Goal: Transaction & Acquisition: Purchase product/service

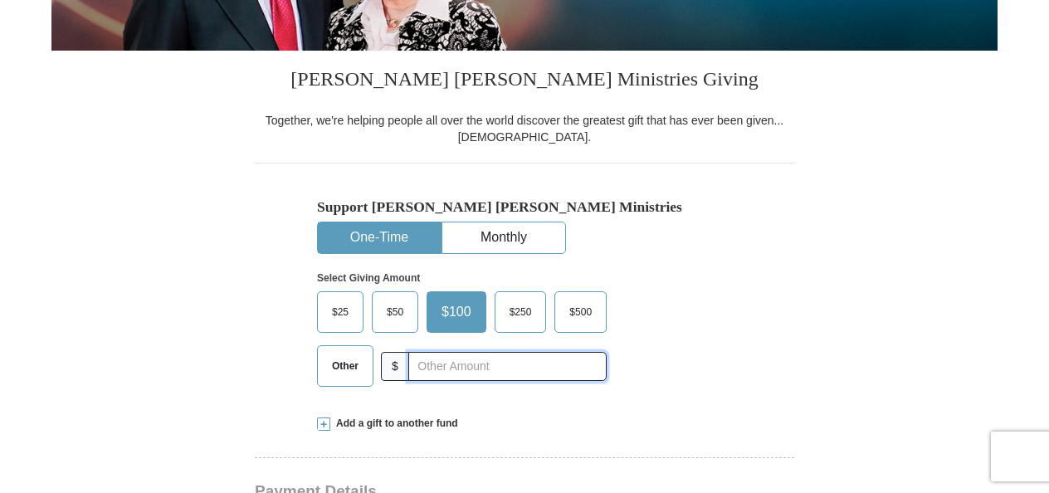
click at [432, 364] on input "text" at bounding box center [507, 366] width 198 height 29
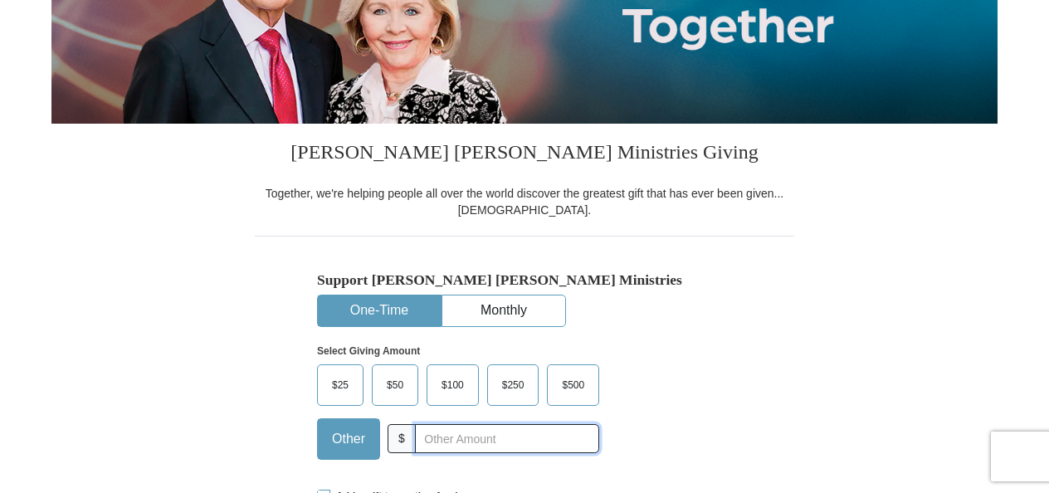
scroll to position [437, 0]
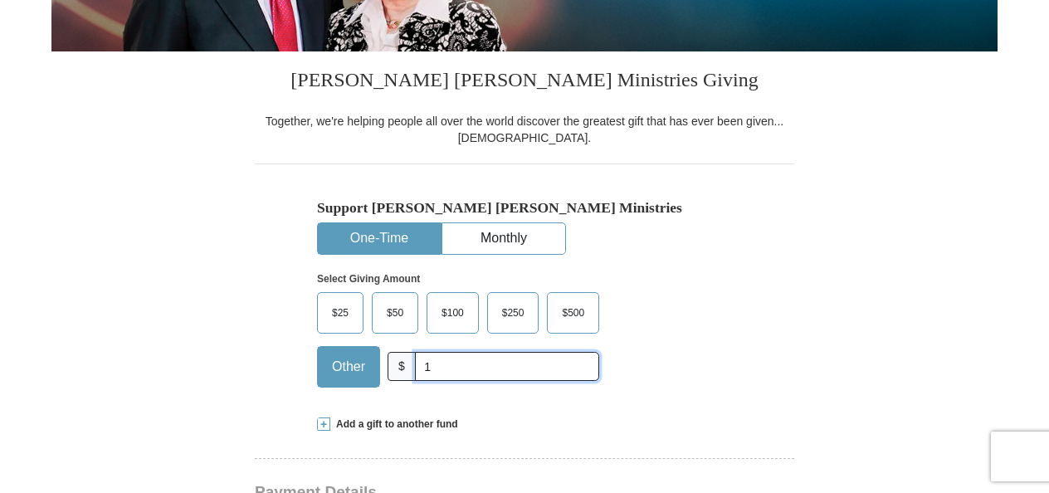
type input "1"
click at [680, 311] on div "Select Giving Amount Amount must be a valid number The total gift cannot be les…" at bounding box center [524, 327] width 415 height 145
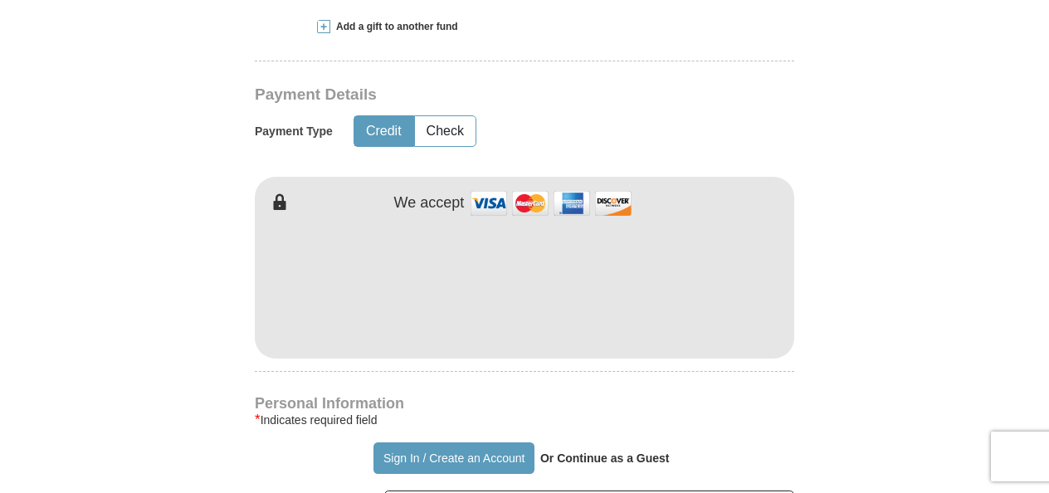
scroll to position [902, 0]
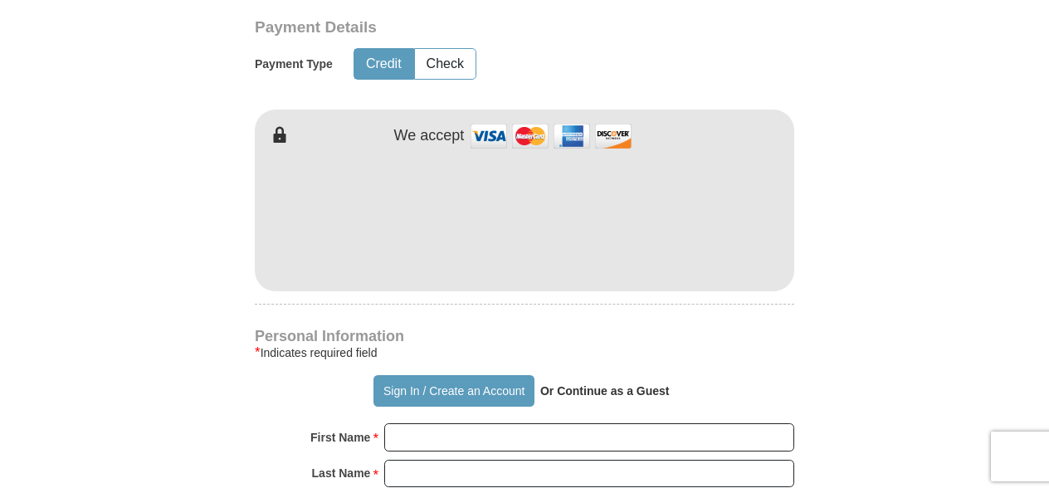
click at [525, 359] on div "* Indicates required field" at bounding box center [524, 353] width 539 height 20
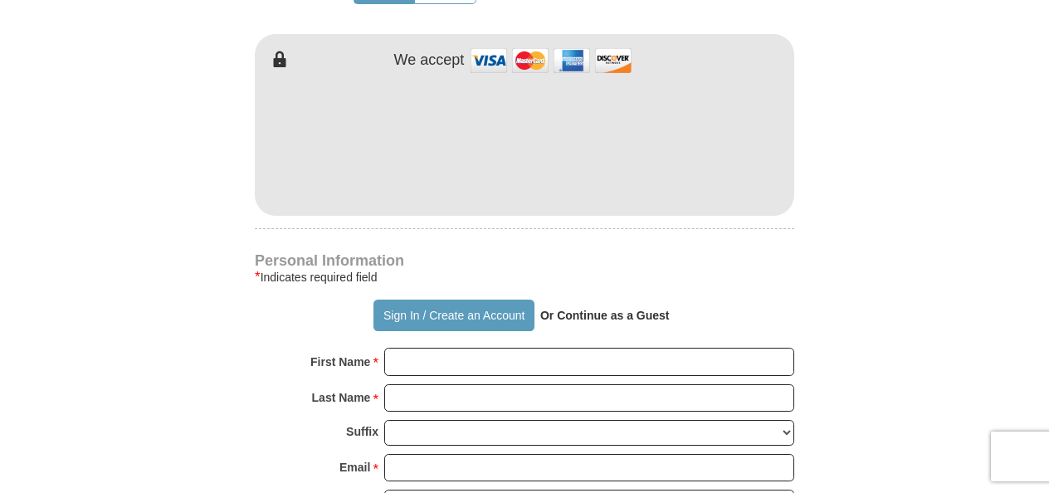
scroll to position [1002, 0]
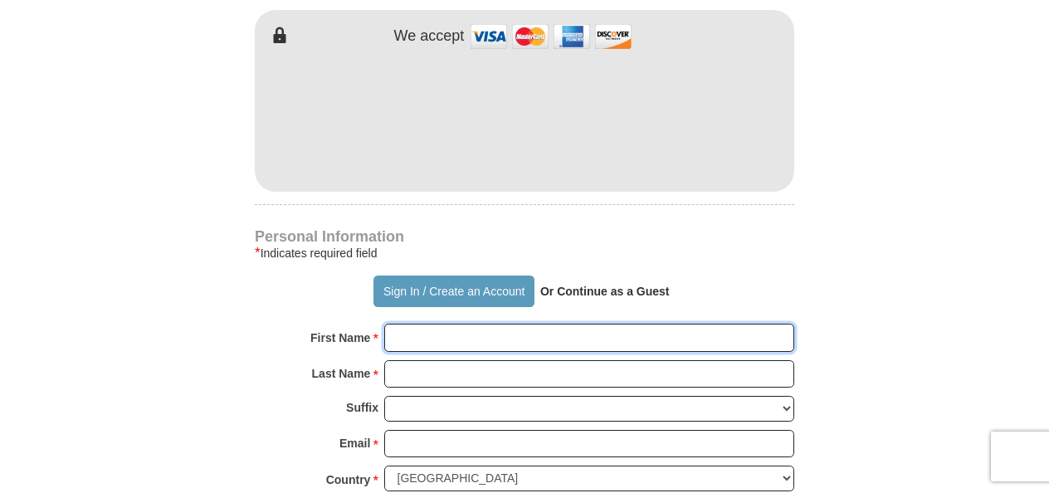
click at [509, 336] on input "First Name *" at bounding box center [589, 338] width 410 height 28
type input "[PERSON_NAME]"
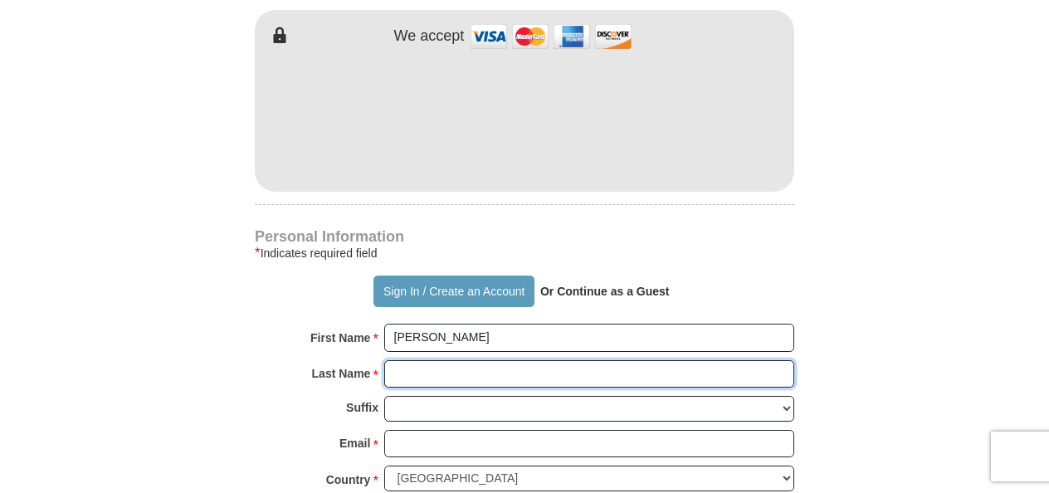
type input "Muriithi"
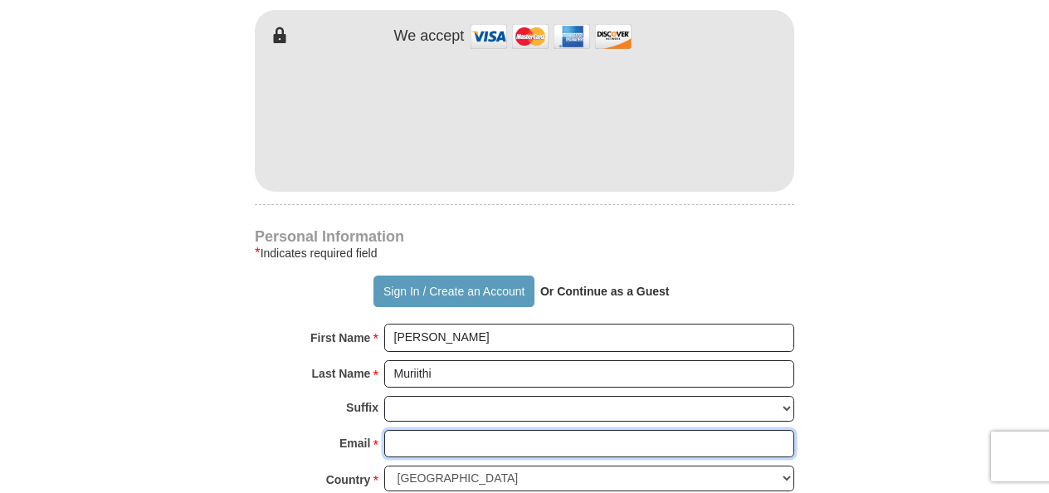
type input "[EMAIL_ADDRESS][DOMAIN_NAME]"
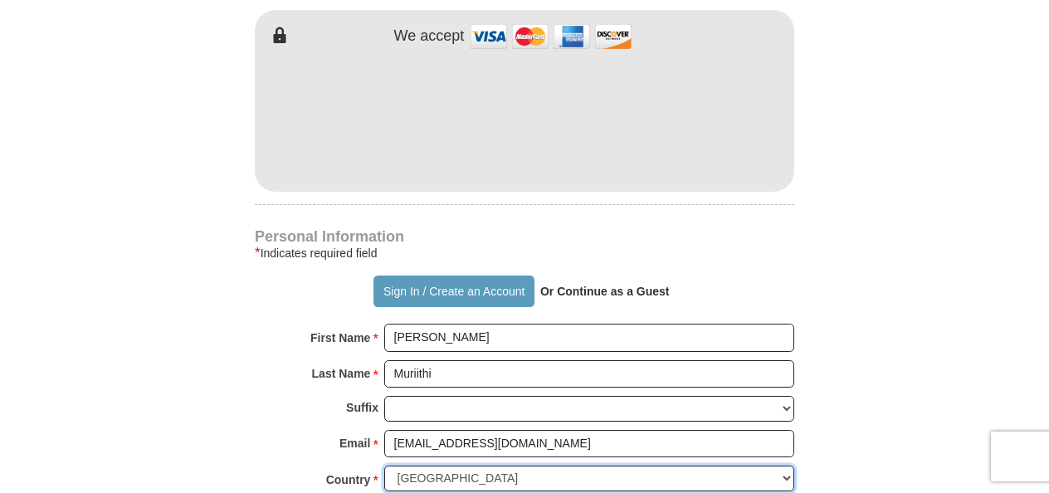
select select "KE"
type input "254729213302, Ruiru"
type input "[GEOGRAPHIC_DATA]"
type input "00232"
type input "254729213302"
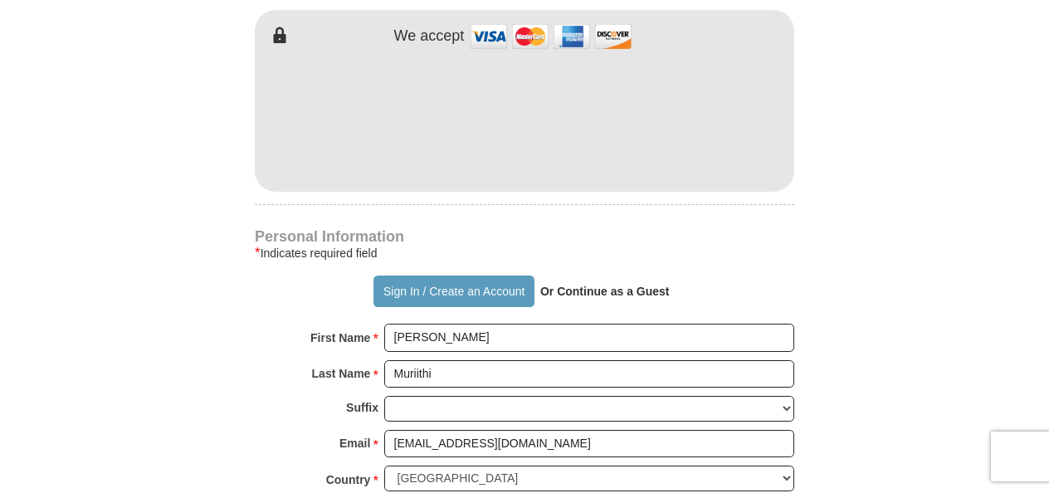
click at [723, 225] on div "[PERSON_NAME] [PERSON_NAME] Ministries Giving Together, we're helping people al…" at bounding box center [524, 331] width 539 height 1688
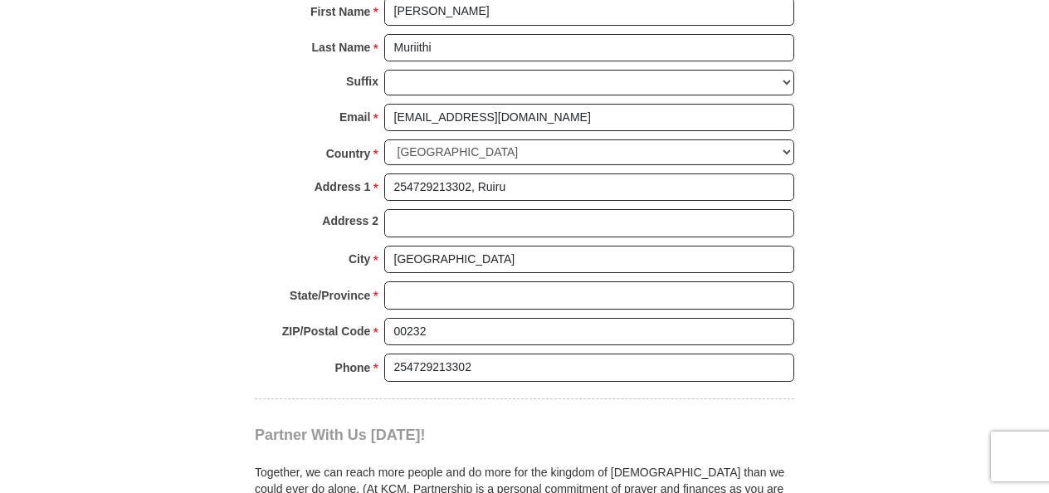
scroll to position [1334, 0]
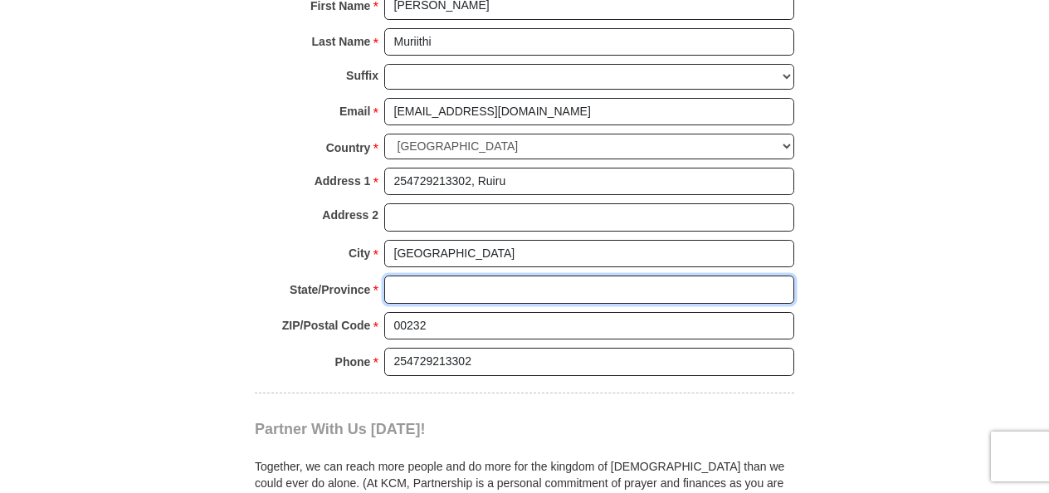
click at [514, 289] on input "State/Province *" at bounding box center [589, 290] width 410 height 28
type input "[GEOGRAPHIC_DATA]"
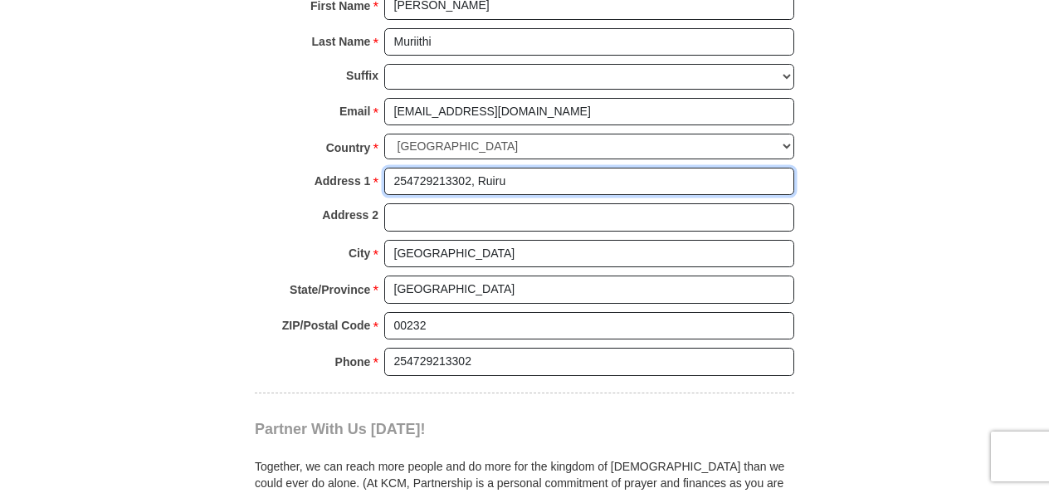
click at [780, 181] on input "254729213302, Ruiru" at bounding box center [589, 182] width 410 height 28
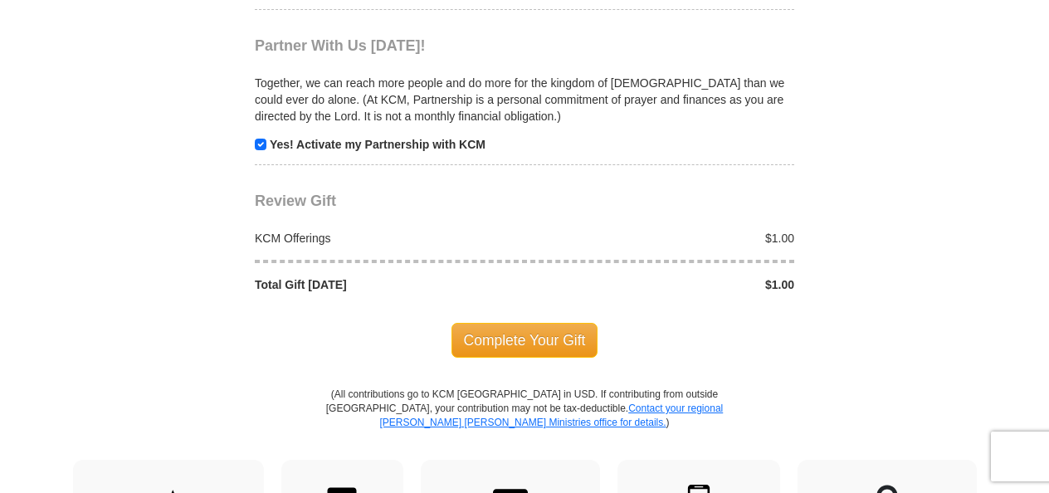
scroll to position [1732, 0]
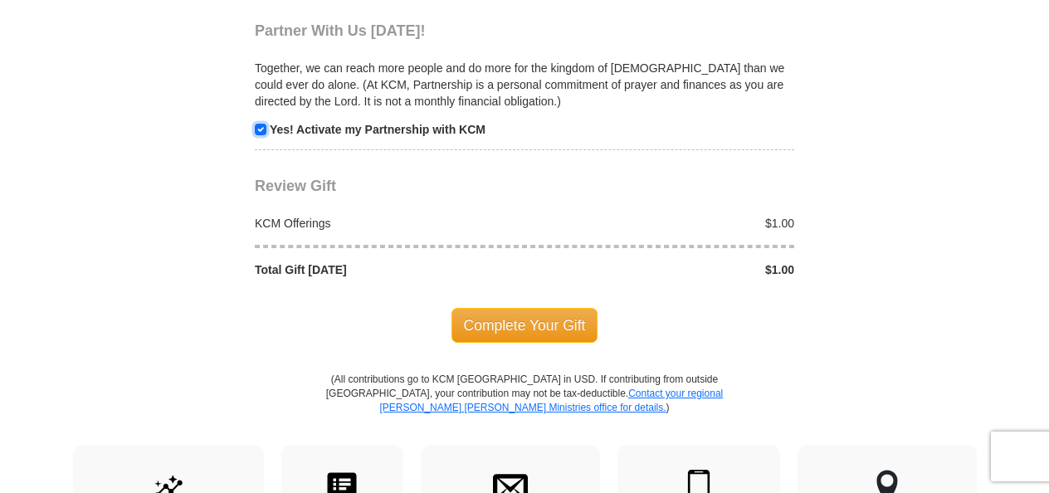
click at [261, 124] on input "checkbox" at bounding box center [261, 130] width 12 height 12
checkbox input "false"
click at [476, 312] on span "Complete Your Gift" at bounding box center [524, 325] width 147 height 35
